Goal: Information Seeking & Learning: Learn about a topic

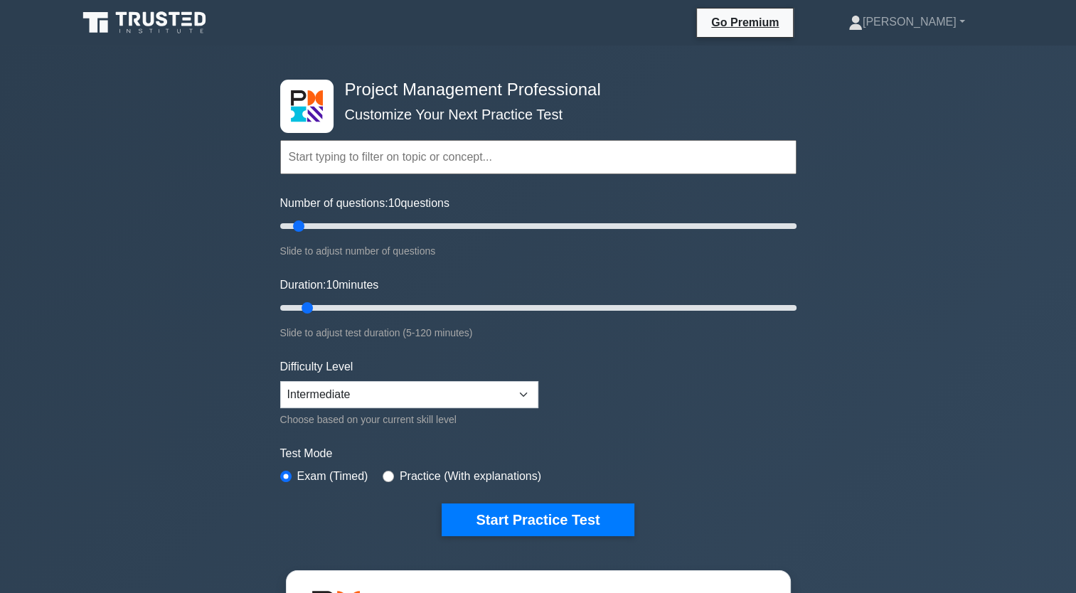
click at [477, 482] on label "Practice (With explanations)" at bounding box center [471, 476] width 142 height 17
click at [465, 478] on label "Practice (With explanations)" at bounding box center [471, 476] width 142 height 17
click at [387, 477] on input "radio" at bounding box center [388, 476] width 11 height 11
radio input "true"
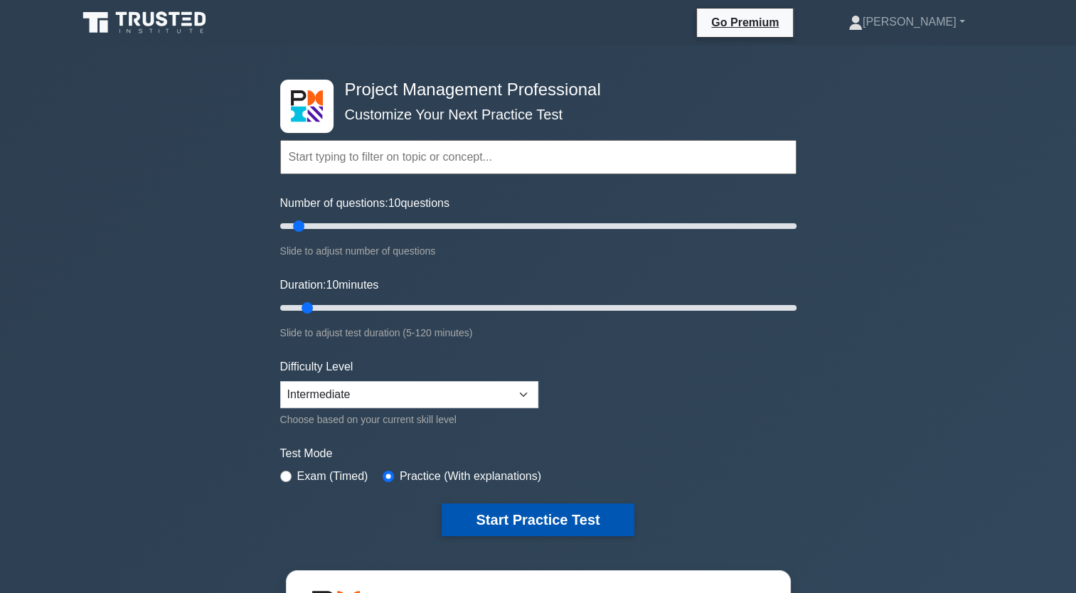
click at [480, 519] on button "Start Practice Test" at bounding box center [538, 520] width 192 height 33
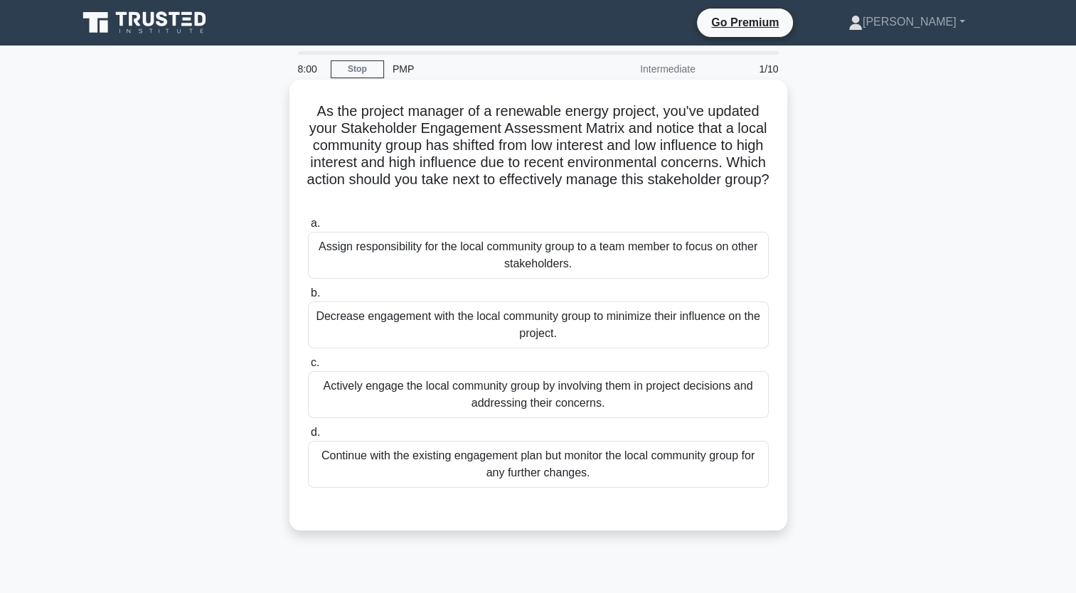
click at [643, 407] on div "Actively engage the local community group by involving them in project decision…" at bounding box center [538, 394] width 461 height 47
click at [308, 368] on input "c. Actively engage the local community group by involving them in project decis…" at bounding box center [308, 363] width 0 height 9
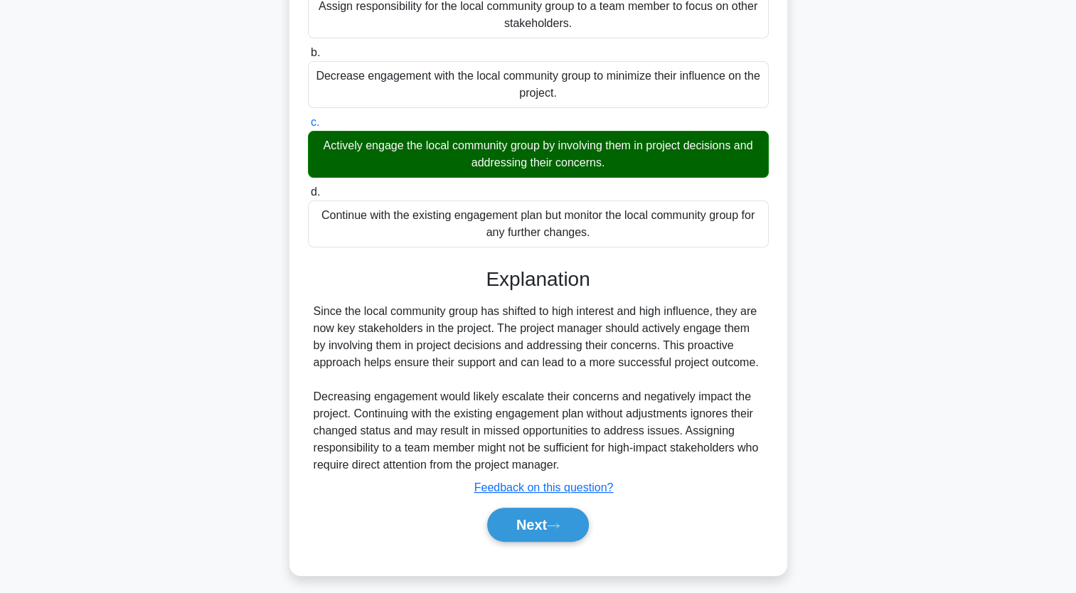
scroll to position [248, 0]
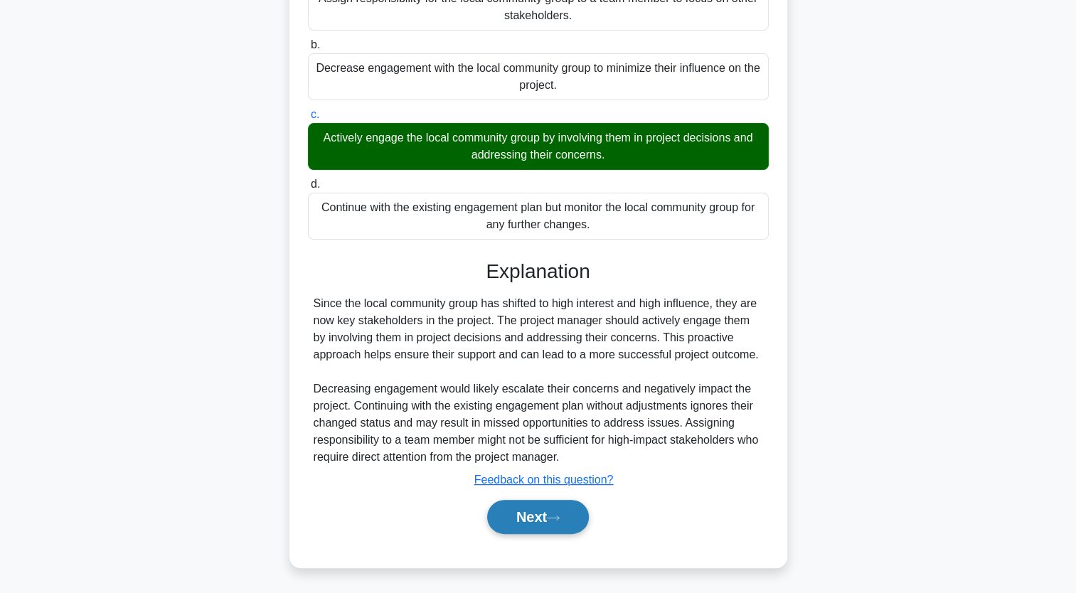
click at [553, 511] on button "Next" at bounding box center [538, 517] width 102 height 34
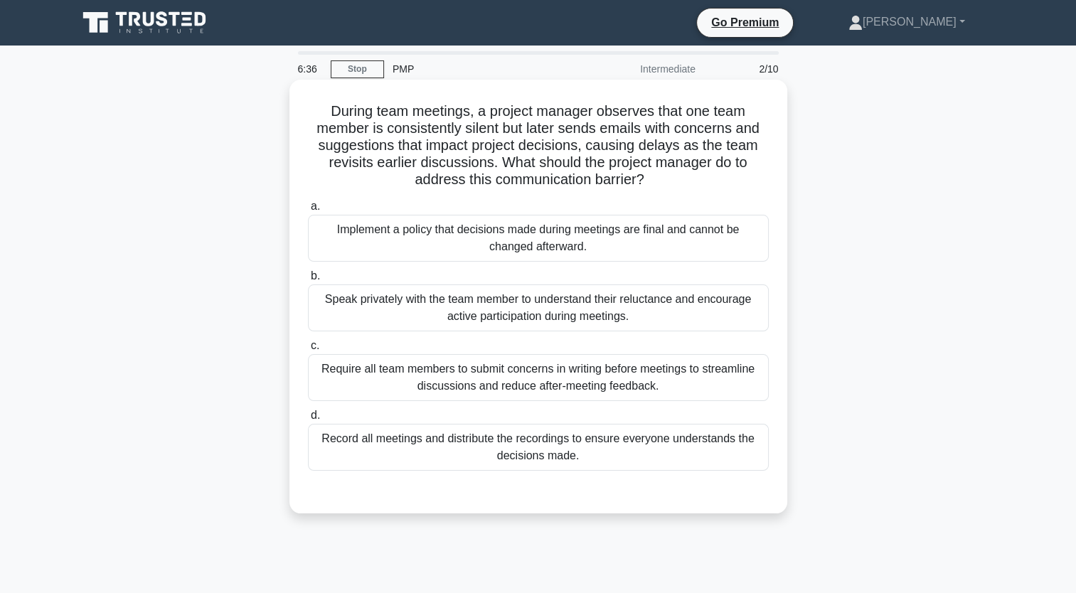
scroll to position [0, 0]
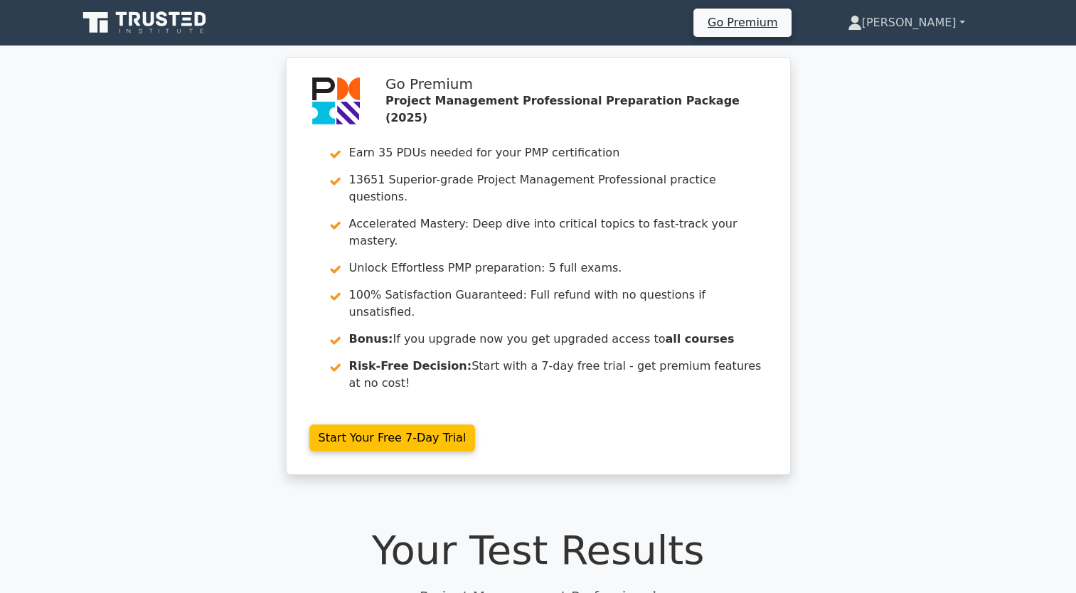
click at [925, 27] on link "[PERSON_NAME]" at bounding box center [907, 23] width 186 height 28
click at [927, 58] on link "Profile" at bounding box center [870, 56] width 112 height 23
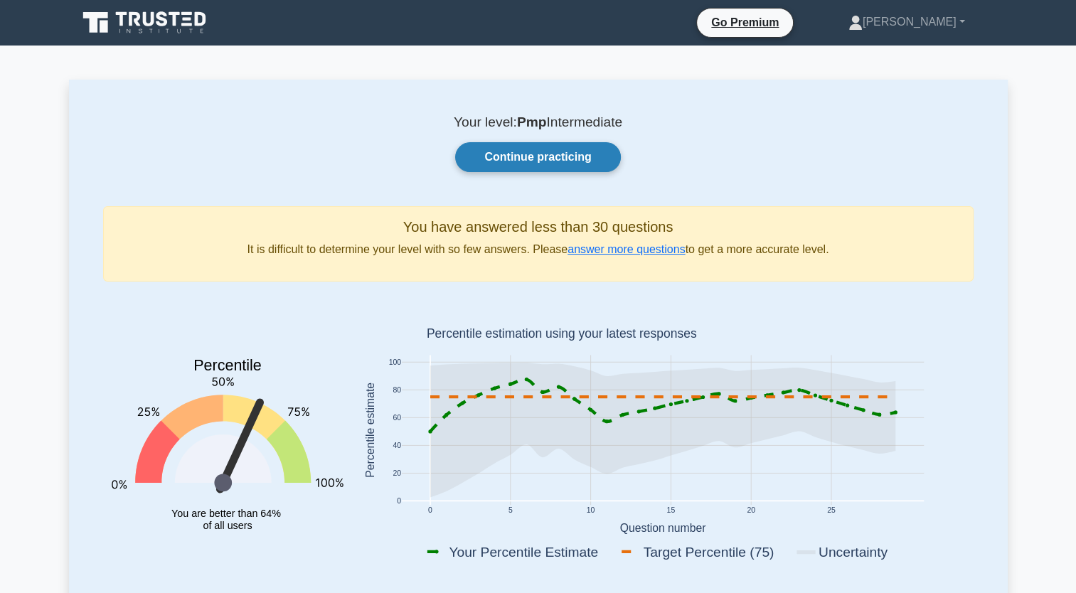
click at [575, 166] on link "Continue practicing" at bounding box center [537, 157] width 165 height 30
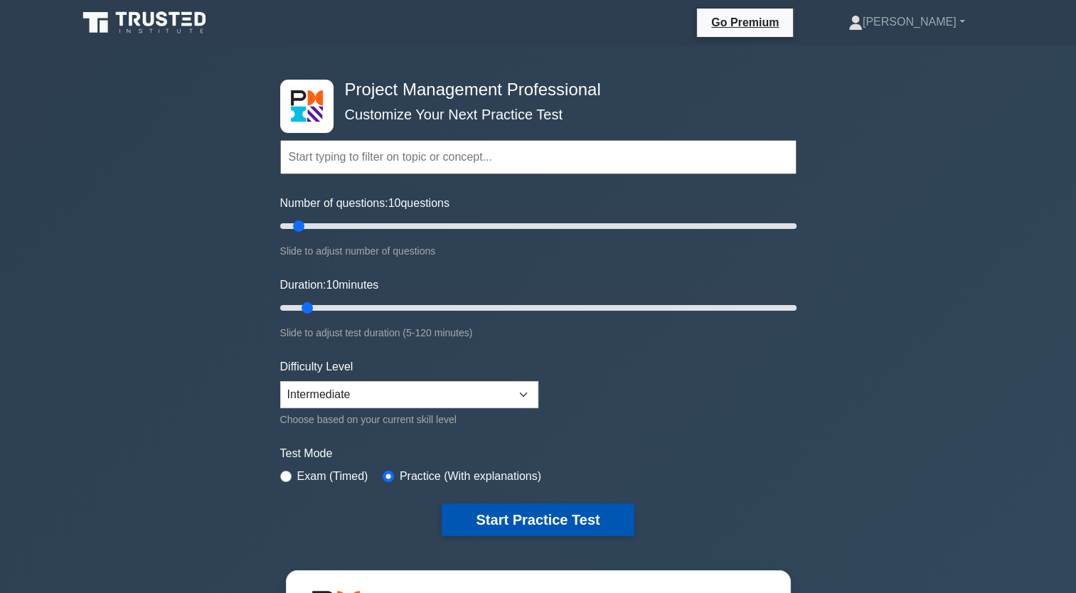
click at [537, 514] on button "Start Practice Test" at bounding box center [538, 520] width 192 height 33
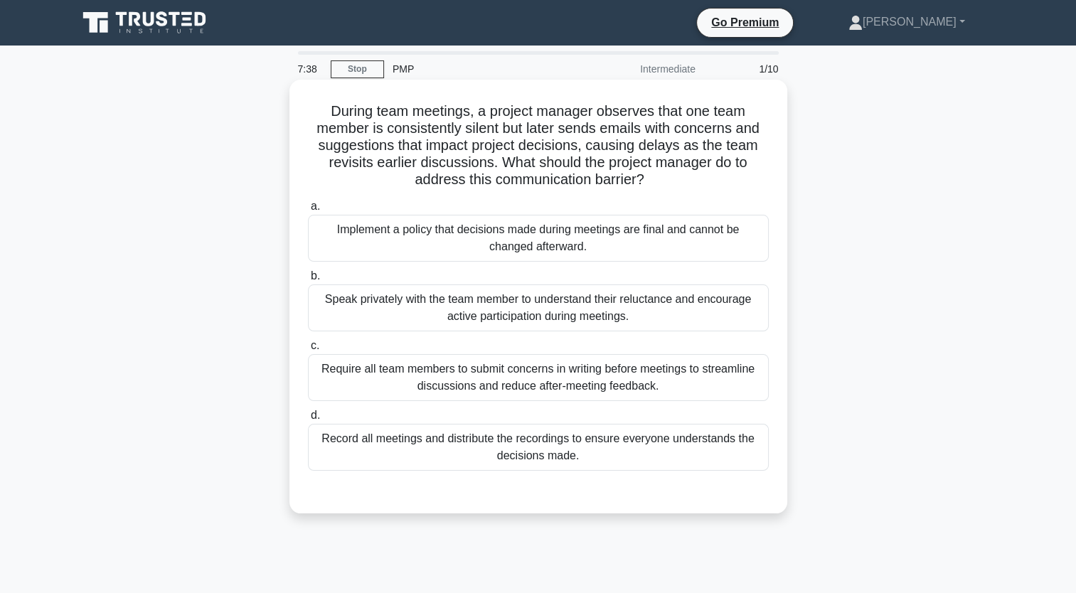
click at [637, 314] on div "Speak privately with the team member to understand their reluctance and encoura…" at bounding box center [538, 308] width 461 height 47
click at [308, 281] on input "b. Speak privately with the team member to understand their reluctance and enco…" at bounding box center [308, 276] width 0 height 9
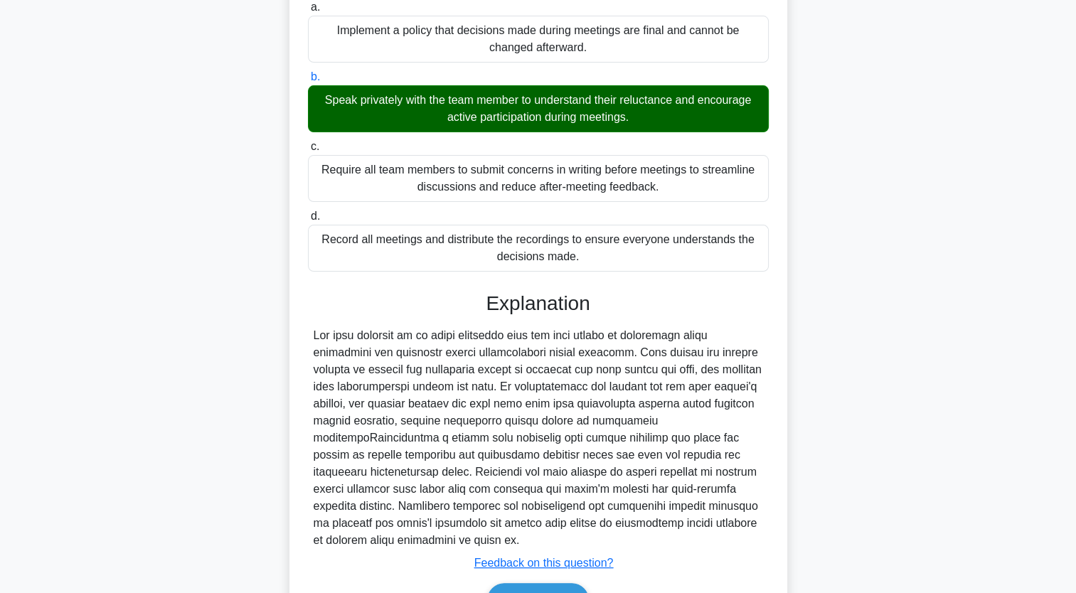
scroll to position [282, 0]
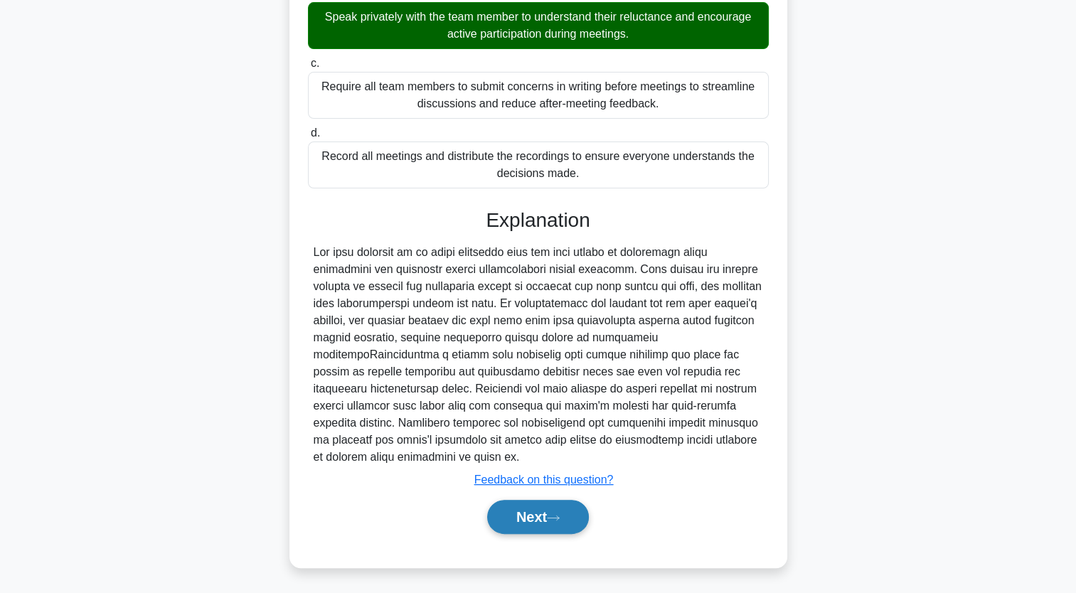
click at [511, 520] on button "Next" at bounding box center [538, 517] width 102 height 34
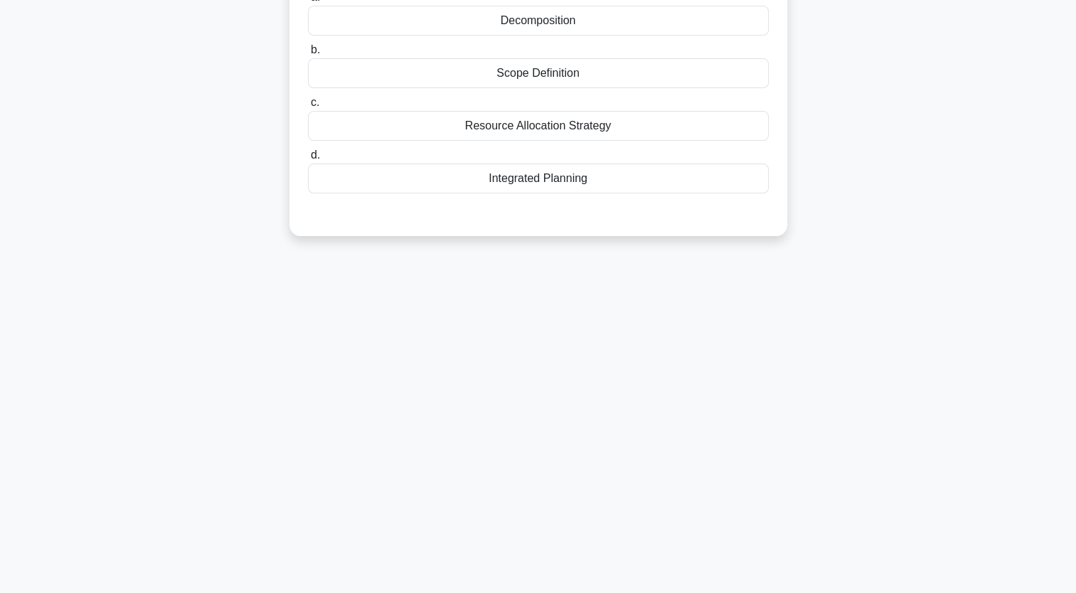
scroll to position [0, 0]
